Goal: Task Accomplishment & Management: Manage account settings

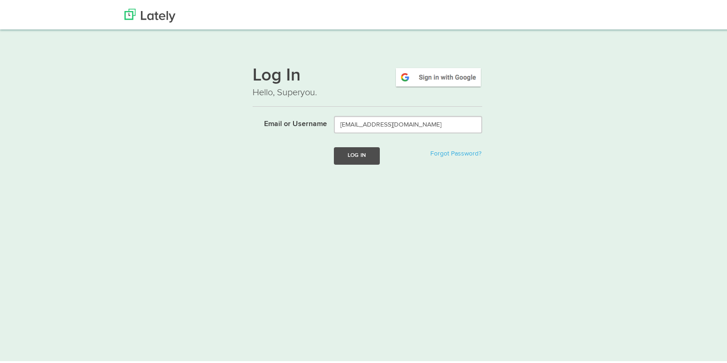
type input "[EMAIL_ADDRESS][DOMAIN_NAME]"
click at [363, 152] on button "Log In" at bounding box center [357, 153] width 46 height 17
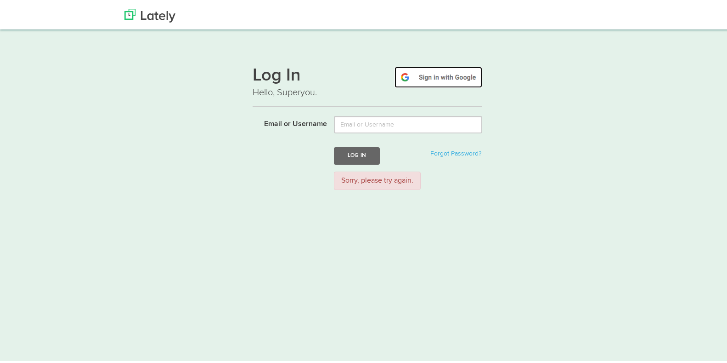
click at [445, 78] on img at bounding box center [439, 75] width 88 height 21
click at [447, 76] on img at bounding box center [439, 75] width 88 height 21
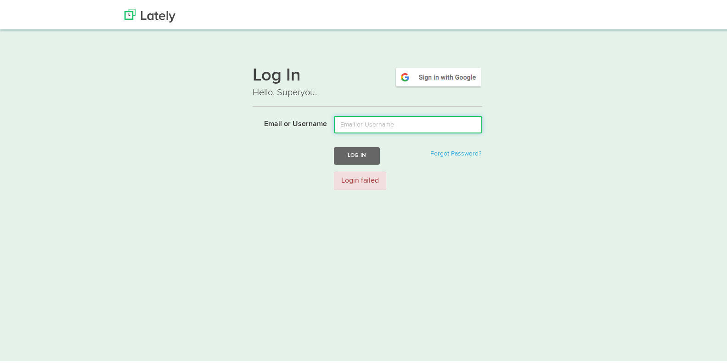
click at [396, 122] on input "Email or Username" at bounding box center [408, 122] width 148 height 17
type input "[EMAIL_ADDRESS][DOMAIN_NAME]"
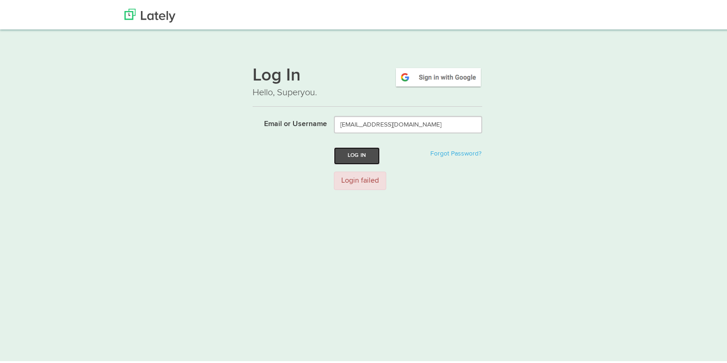
click at [365, 155] on button "Log In" at bounding box center [357, 153] width 46 height 17
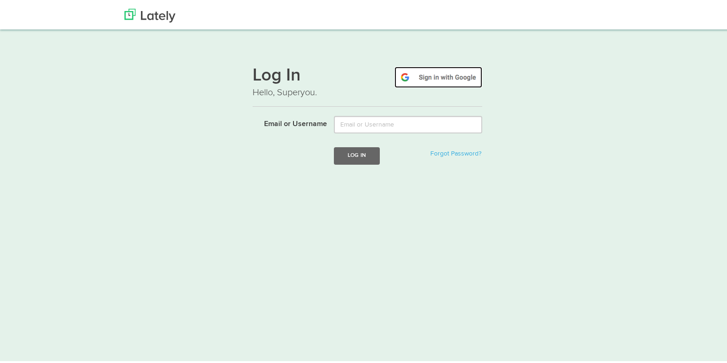
click at [413, 76] on img at bounding box center [439, 75] width 88 height 21
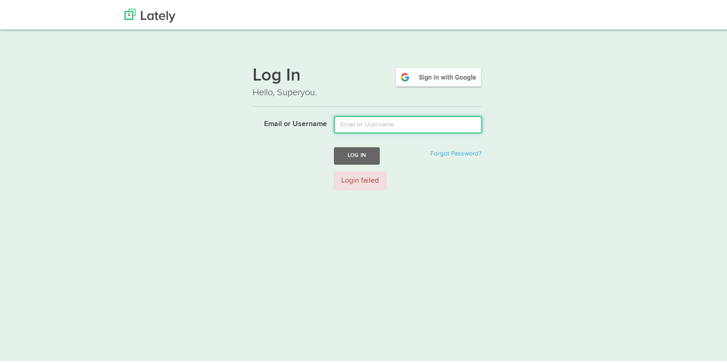
click at [390, 121] on input "Email or Username" at bounding box center [408, 122] width 148 height 17
type input "proveedoresescolares@gmail.com"
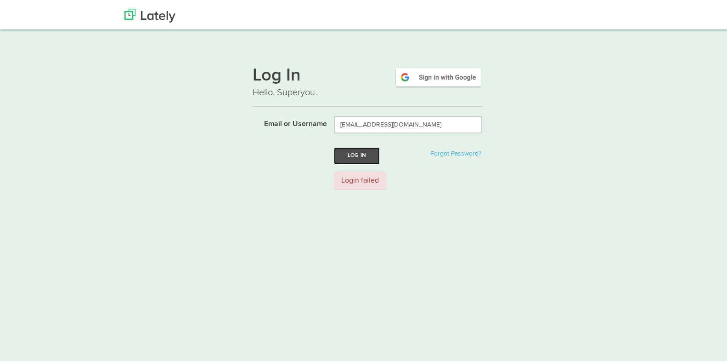
click at [369, 157] on button "Log In" at bounding box center [357, 153] width 46 height 17
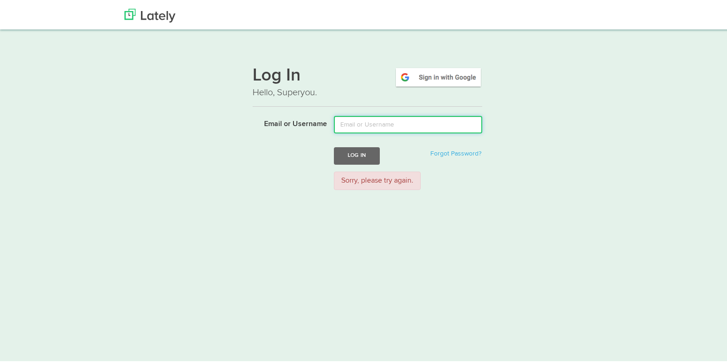
click at [389, 120] on input "Email or Username" at bounding box center [408, 122] width 148 height 17
type input "[EMAIL_ADDRESS][DOMAIN_NAME]"
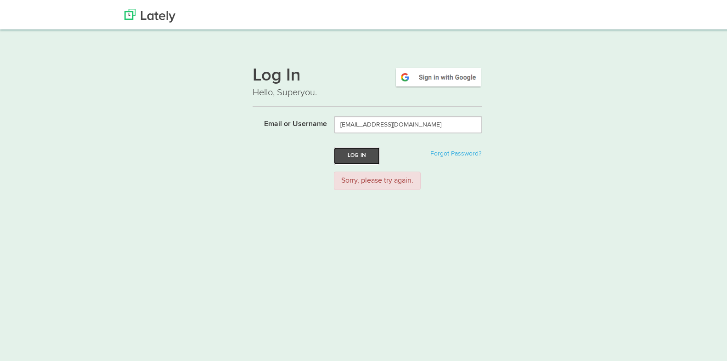
click at [374, 156] on button "Log In" at bounding box center [357, 153] width 46 height 17
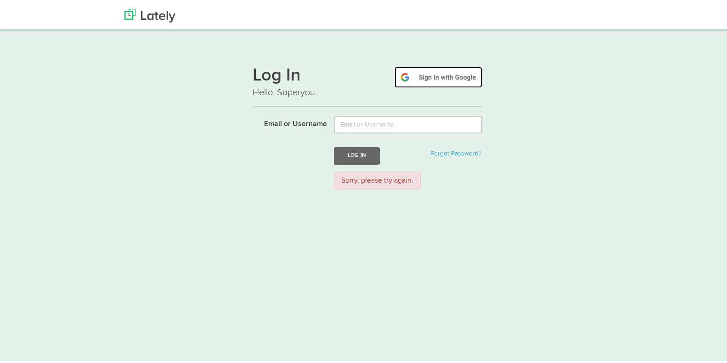
click at [431, 75] on img at bounding box center [439, 75] width 88 height 21
click at [434, 74] on img at bounding box center [439, 75] width 88 height 21
click at [425, 74] on img at bounding box center [439, 75] width 88 height 21
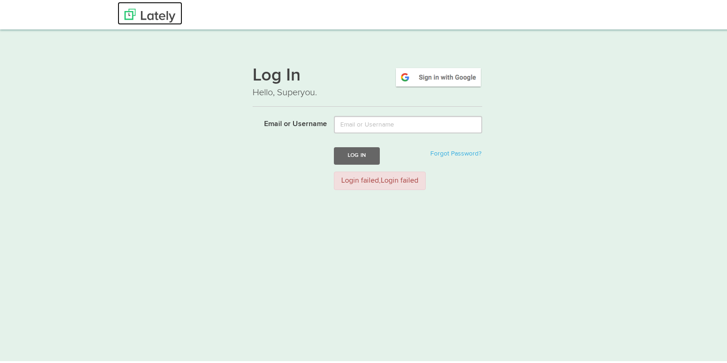
click at [159, 15] on img at bounding box center [150, 14] width 51 height 14
